Goal: Find specific page/section: Find specific page/section

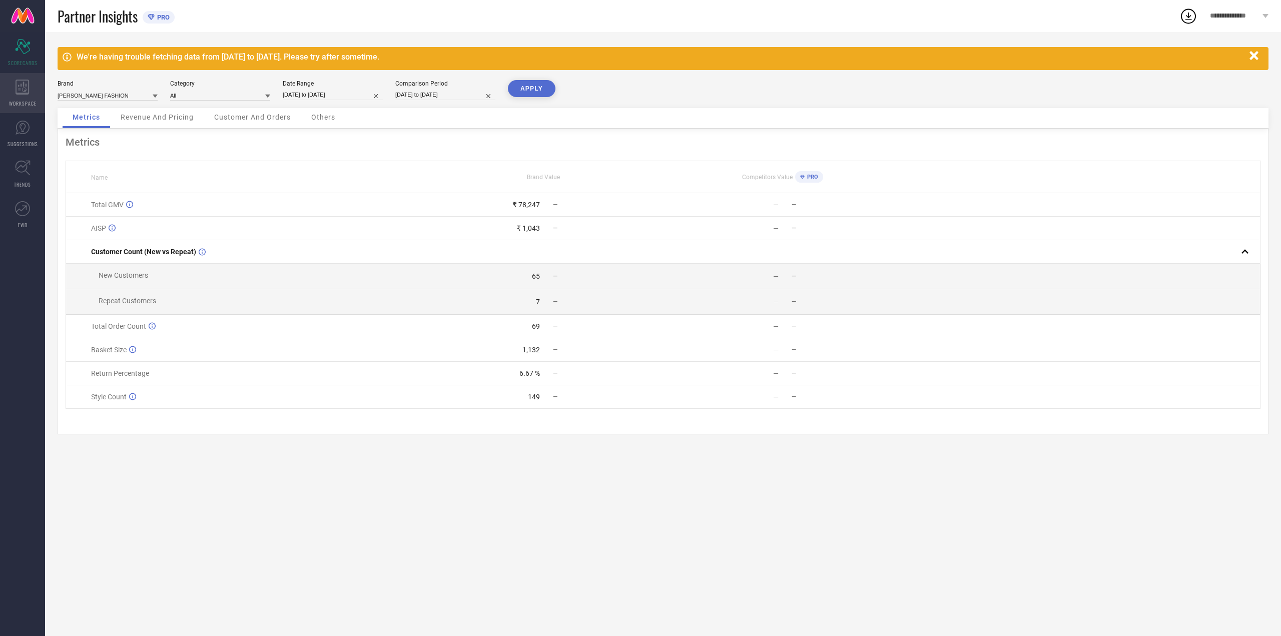
click at [23, 96] on div "WORKSPACE" at bounding box center [22, 93] width 45 height 40
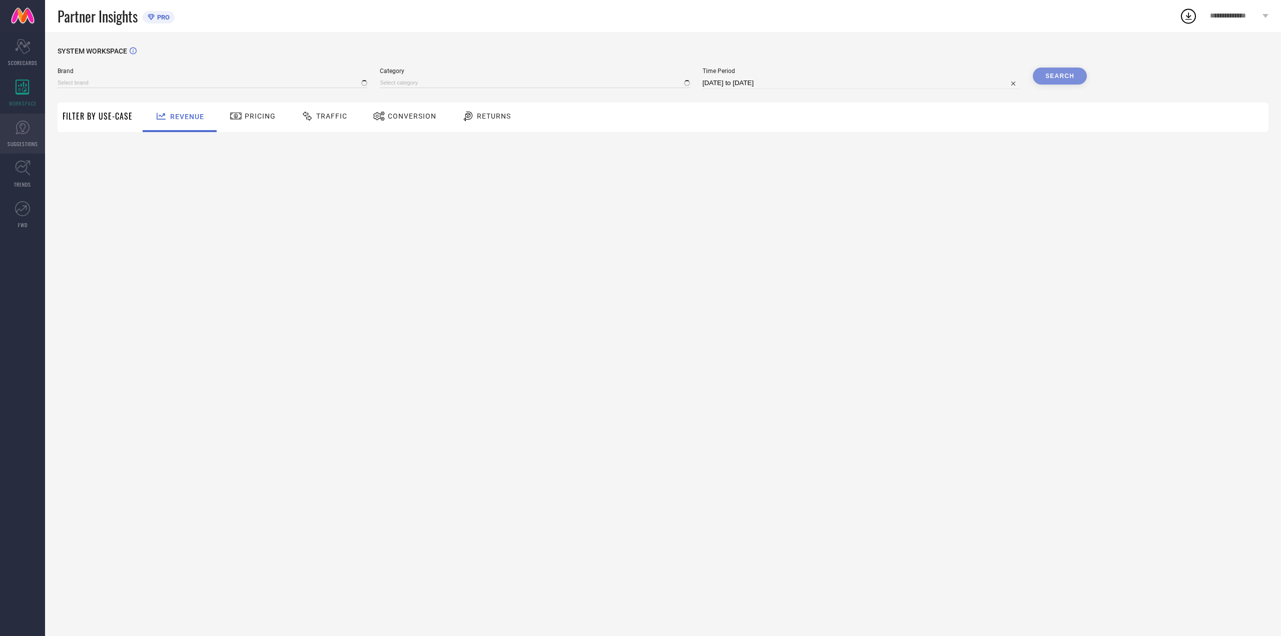
click at [21, 134] on icon at bounding box center [22, 127] width 15 height 15
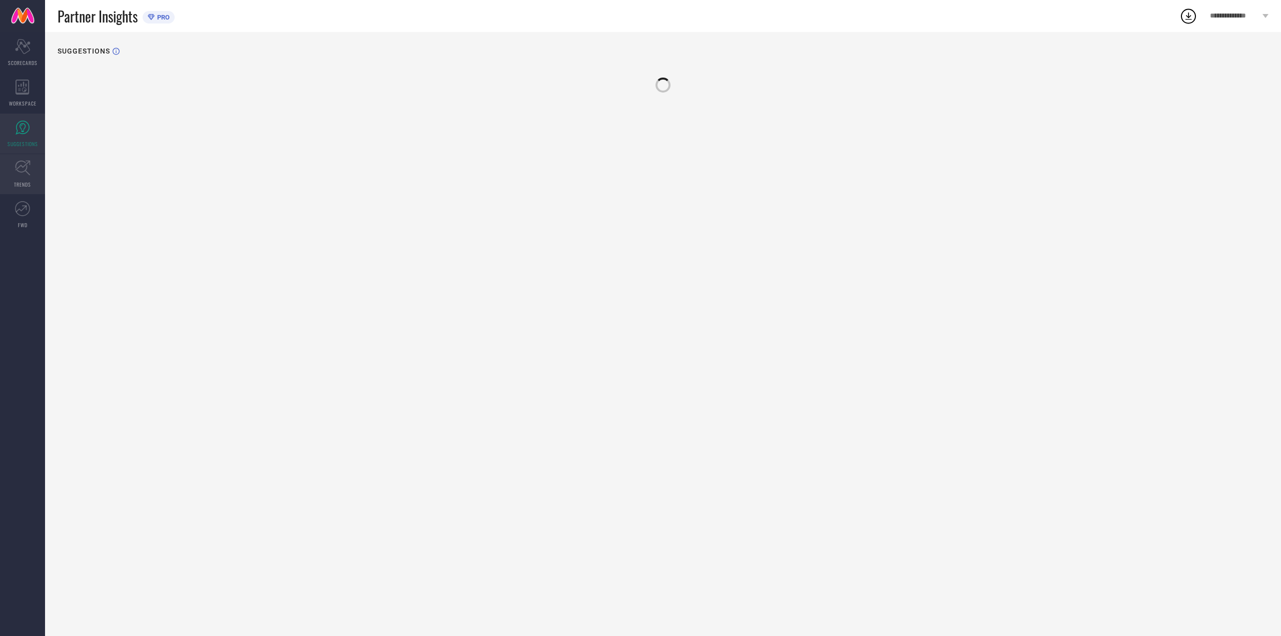
click at [26, 177] on link "TRENDS" at bounding box center [22, 174] width 45 height 40
click at [30, 146] on span "SUGGESTIONS" at bounding box center [23, 144] width 31 height 8
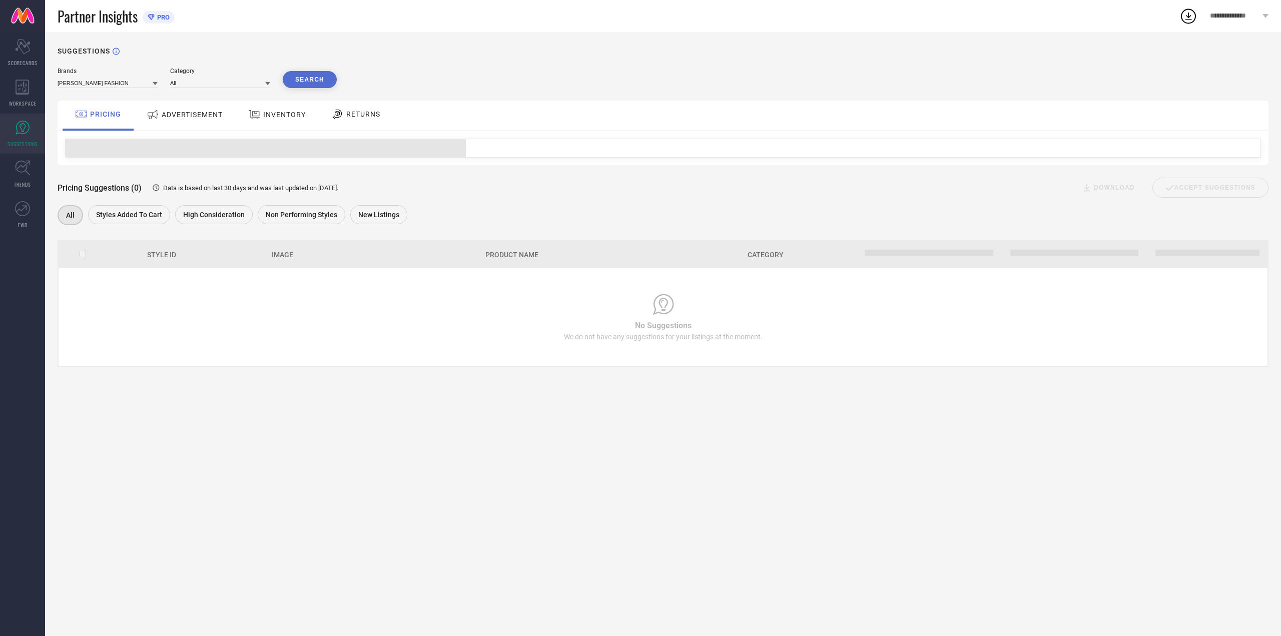
drag, startPoint x: 216, startPoint y: 149, endPoint x: 216, endPoint y: 143, distance: 6.0
click at [216, 148] on span at bounding box center [266, 148] width 400 height 18
click at [214, 129] on div "ADVERTISEMENT" at bounding box center [184, 116] width 101 height 30
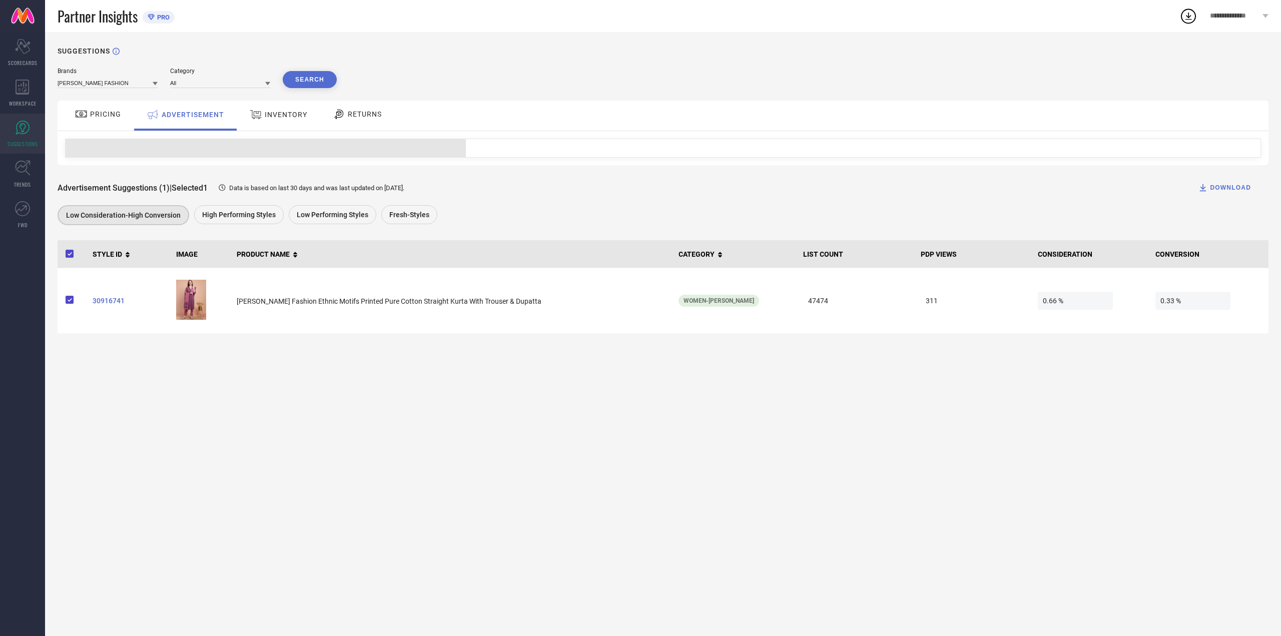
click at [267, 128] on div "INVENTORY" at bounding box center [278, 116] width 83 height 30
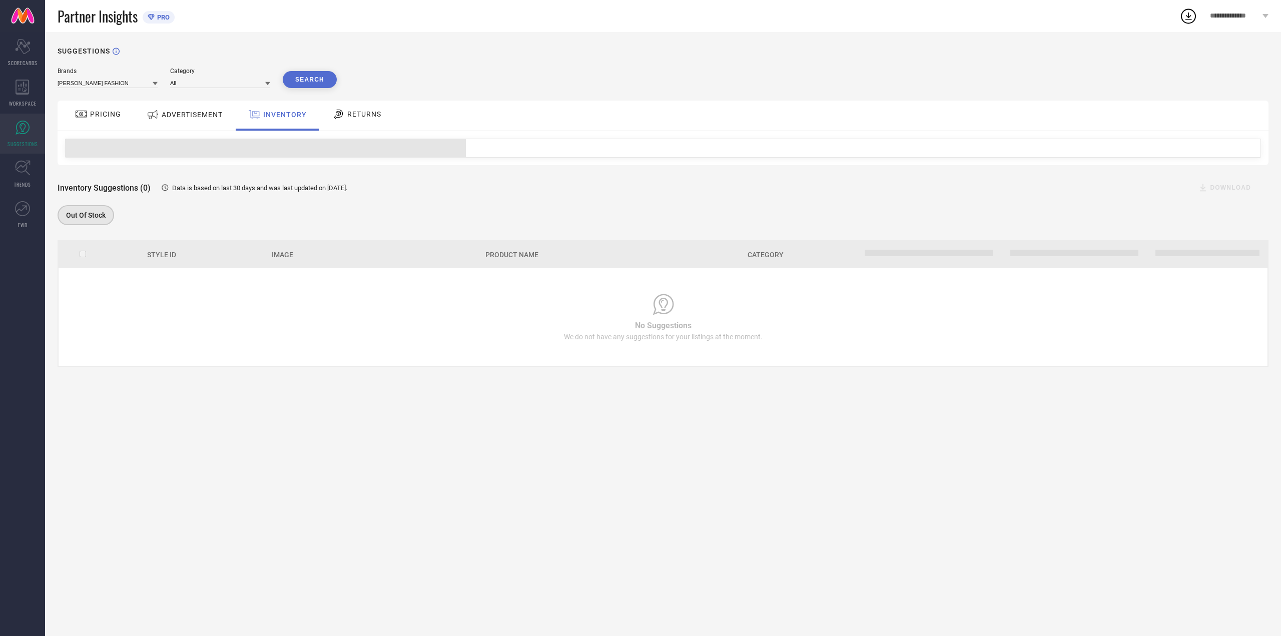
click at [205, 121] on div "ADVERTISEMENT" at bounding box center [184, 115] width 81 height 18
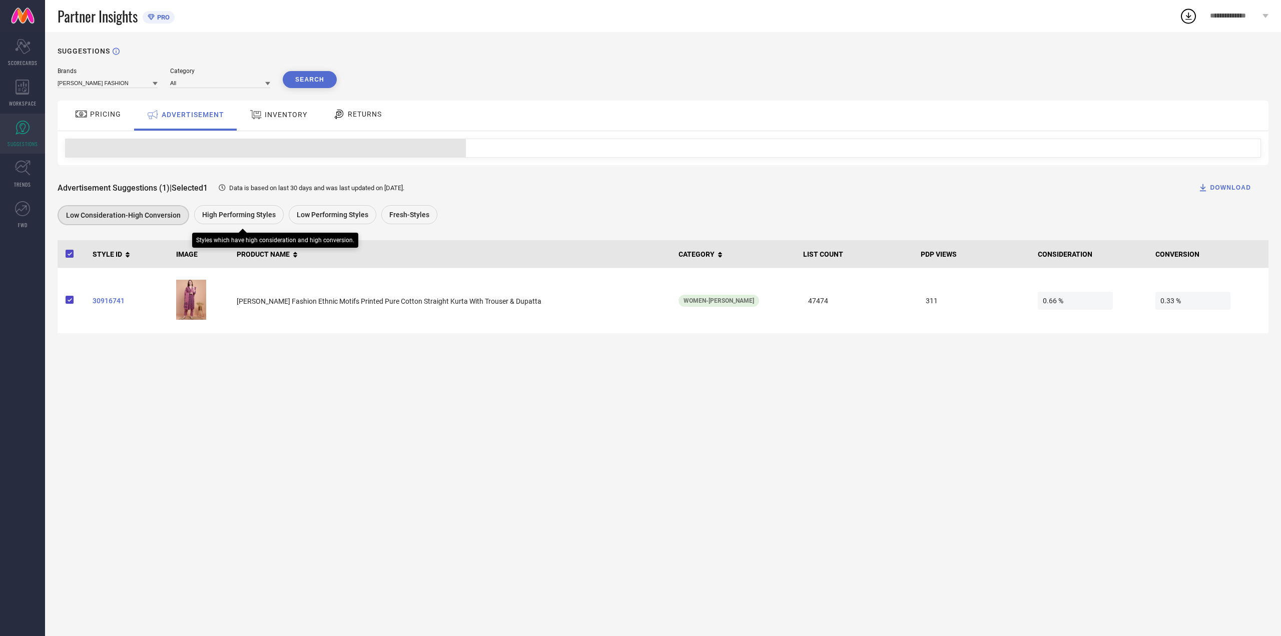
click at [223, 214] on span "High Performing Styles" at bounding box center [239, 215] width 74 height 8
